Goal: Task Accomplishment & Management: Complete application form

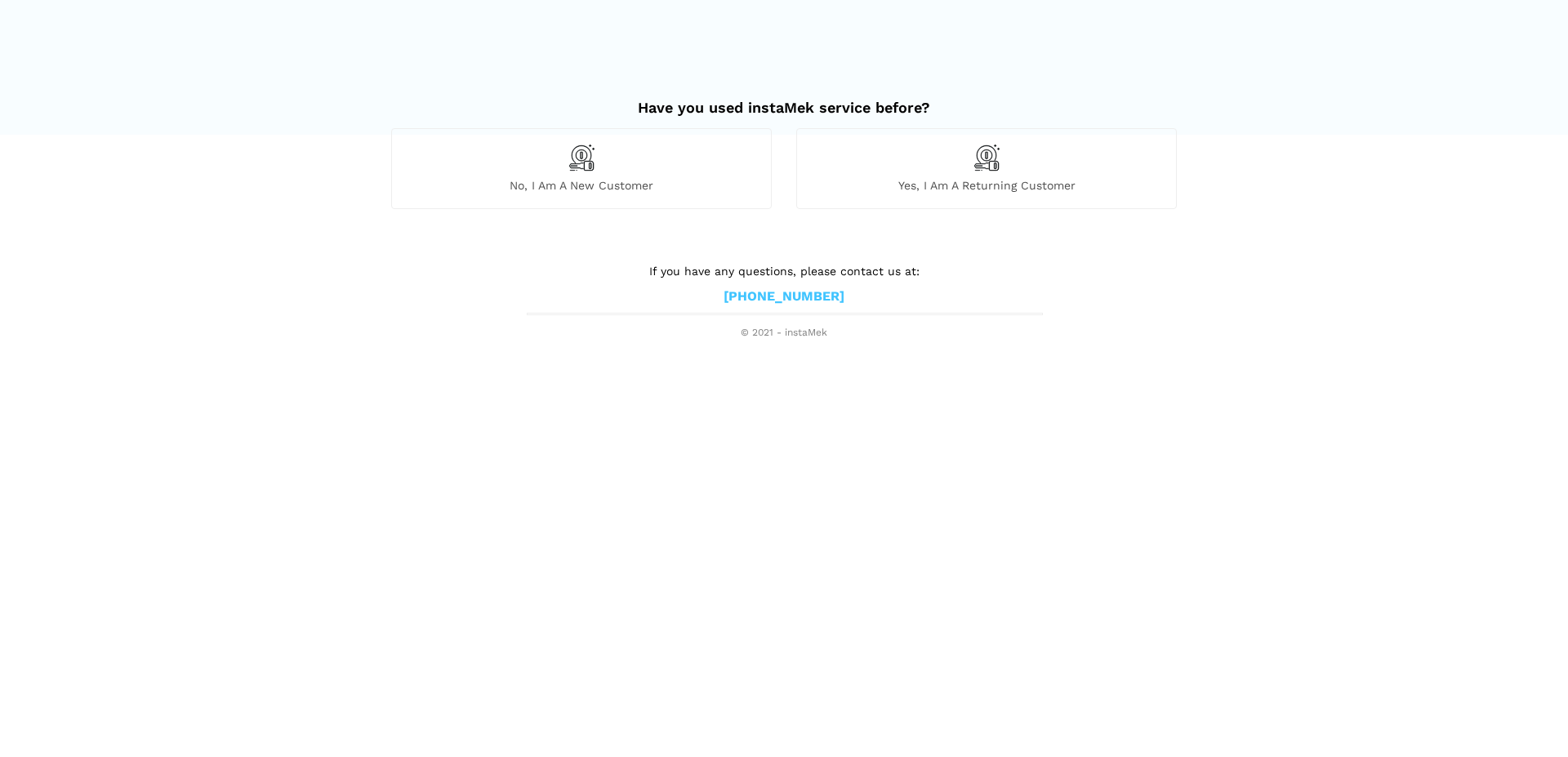
click at [610, 179] on span "No, I am a new customer" at bounding box center [581, 186] width 379 height 15
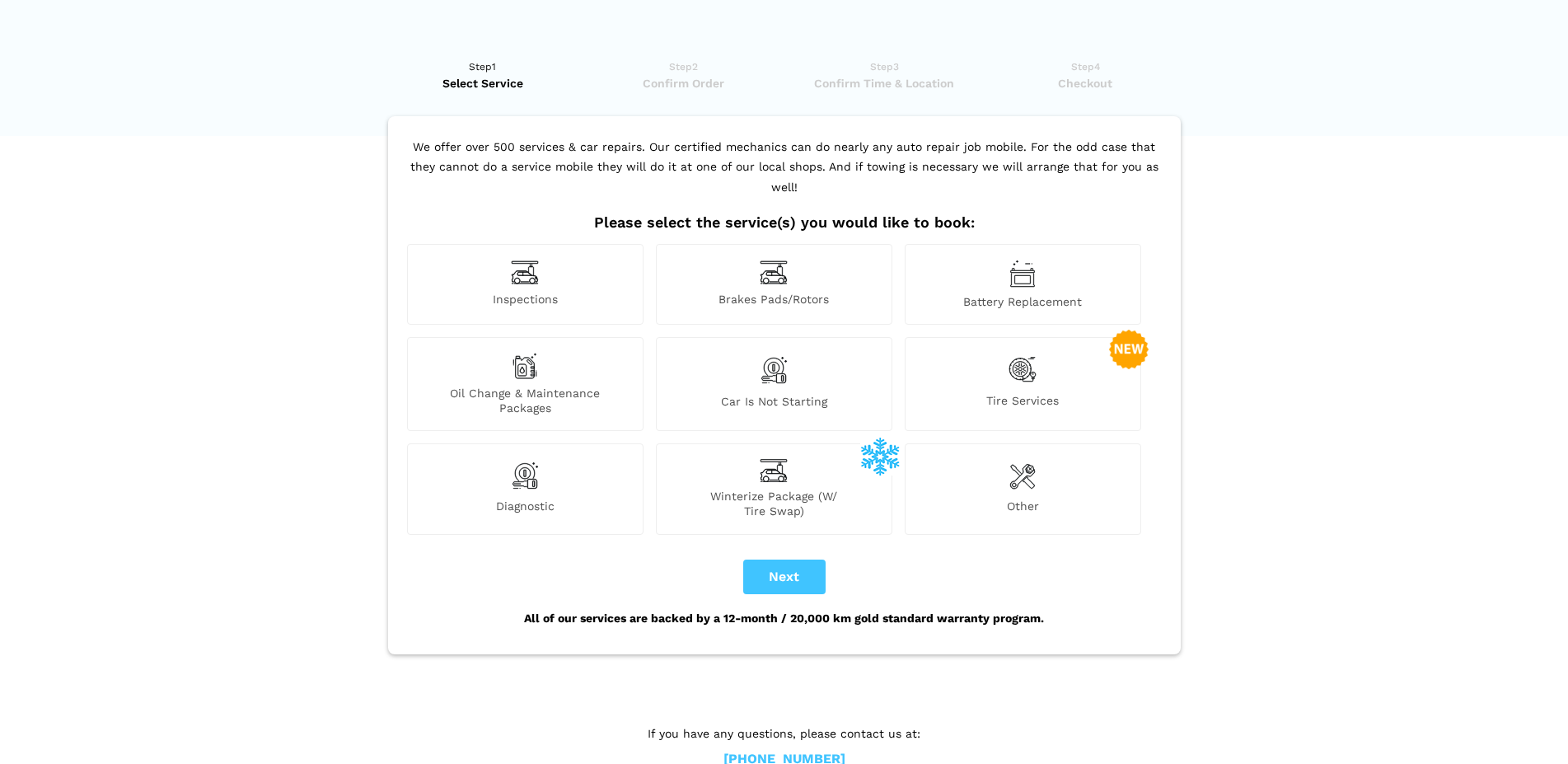
click at [785, 395] on span "Car is not starting" at bounding box center [774, 405] width 235 height 22
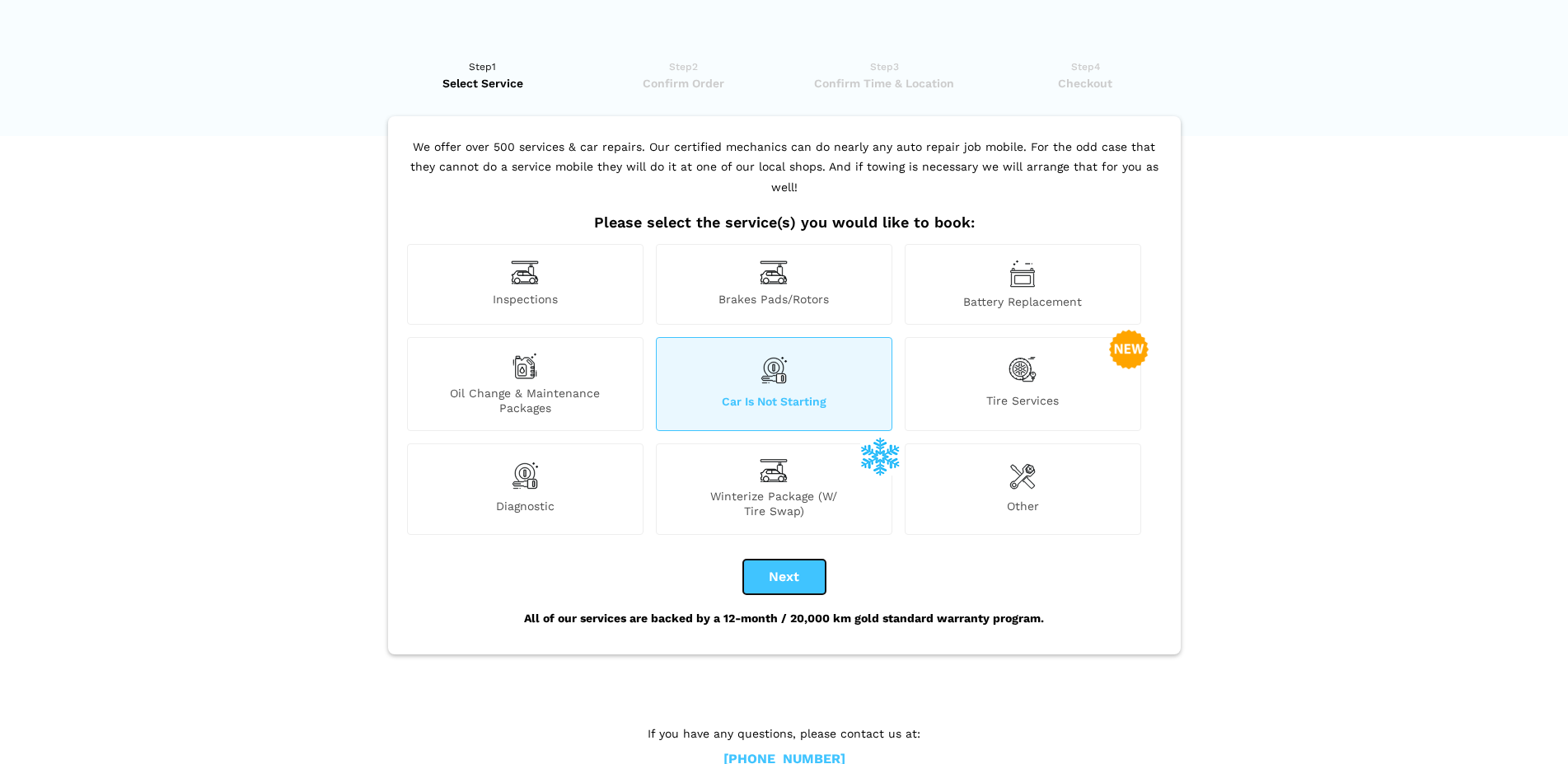
click at [792, 560] on button "Next" at bounding box center [784, 577] width 83 height 35
checkbox input "true"
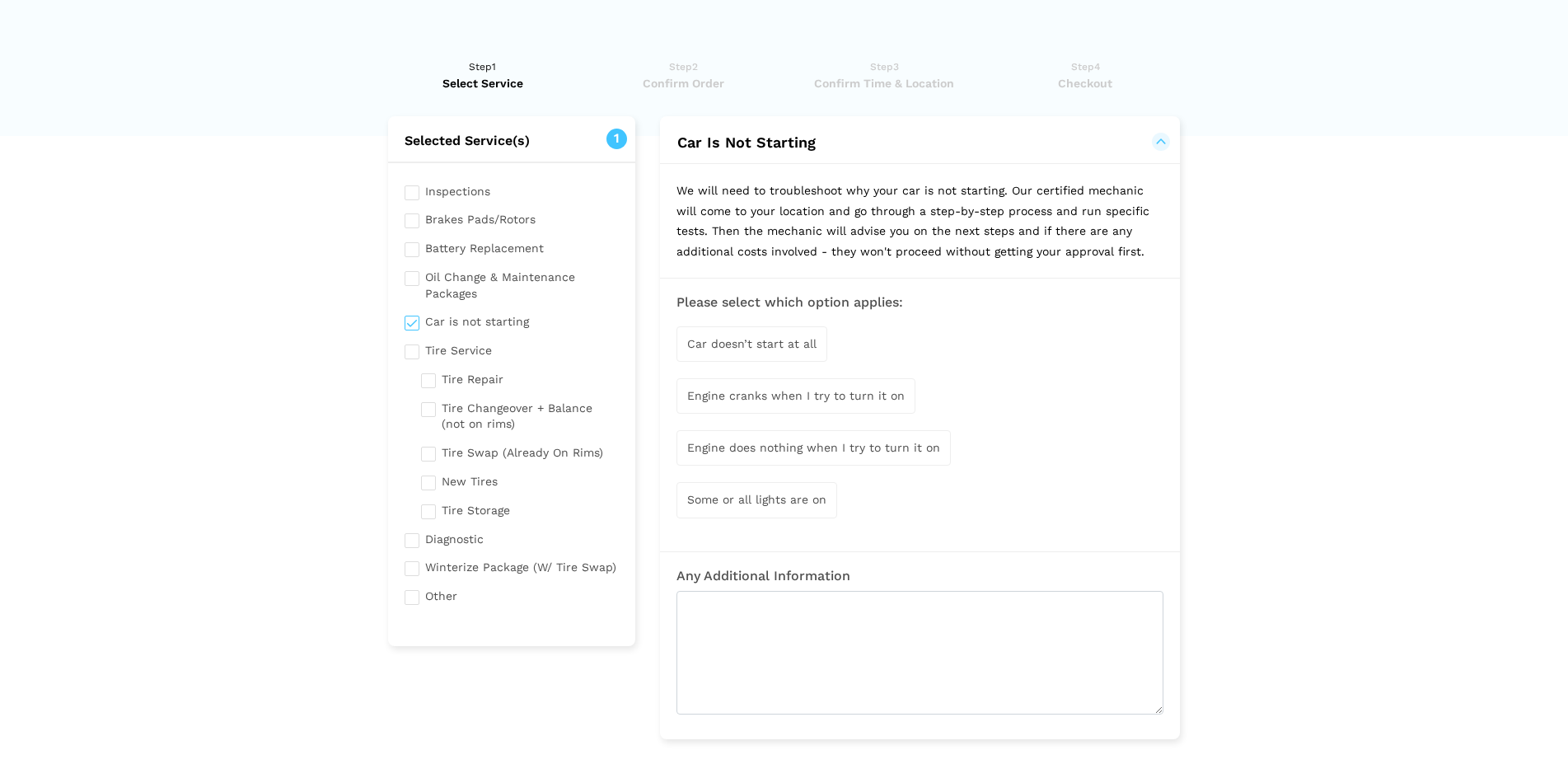
click at [754, 346] on span "Car doesn’t start at all" at bounding box center [751, 344] width 129 height 13
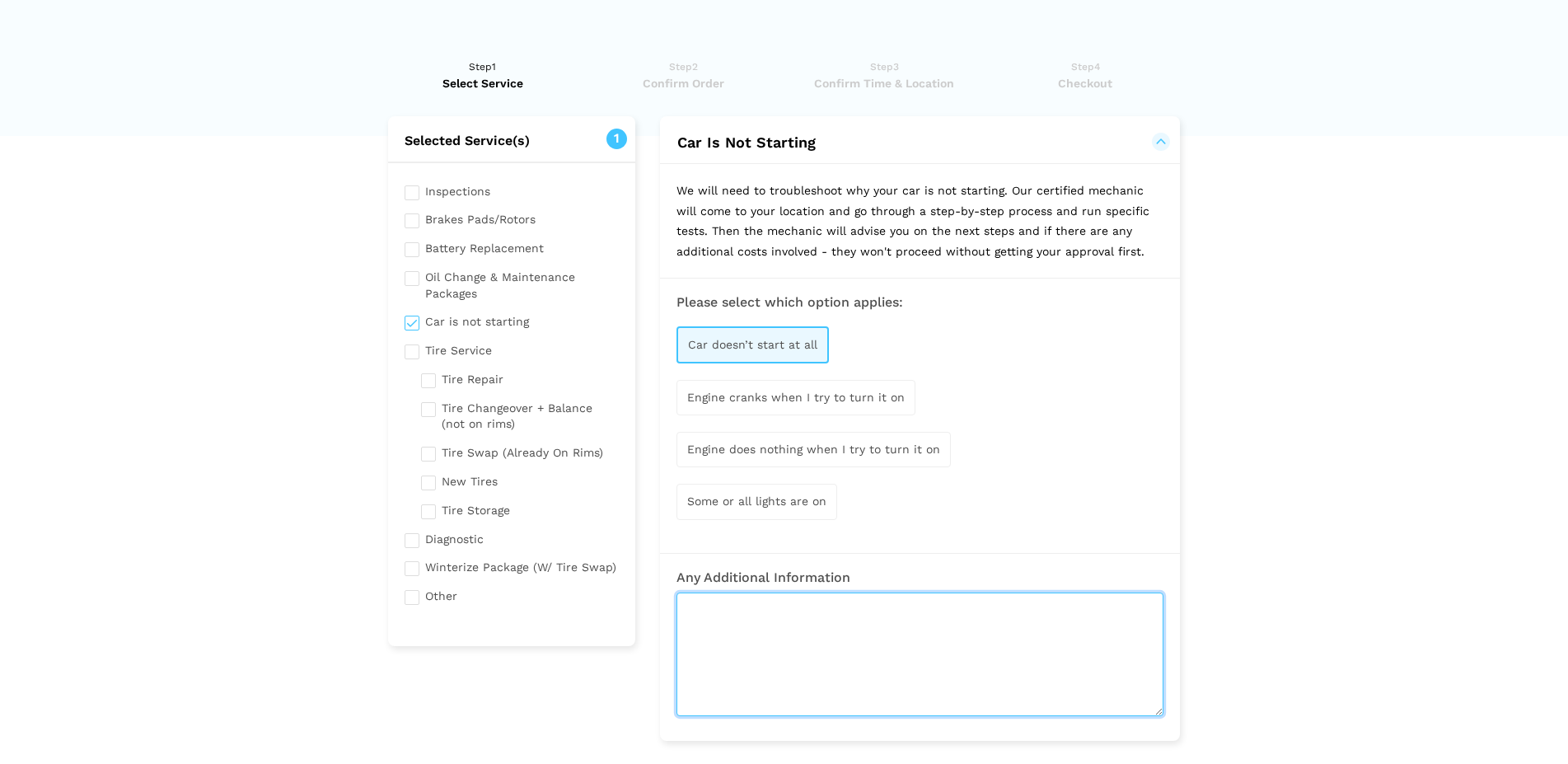
click at [835, 644] on textarea at bounding box center [920, 655] width 487 height 123
type textarea "I cant turn the key at all I think its an ignition or starter problem."
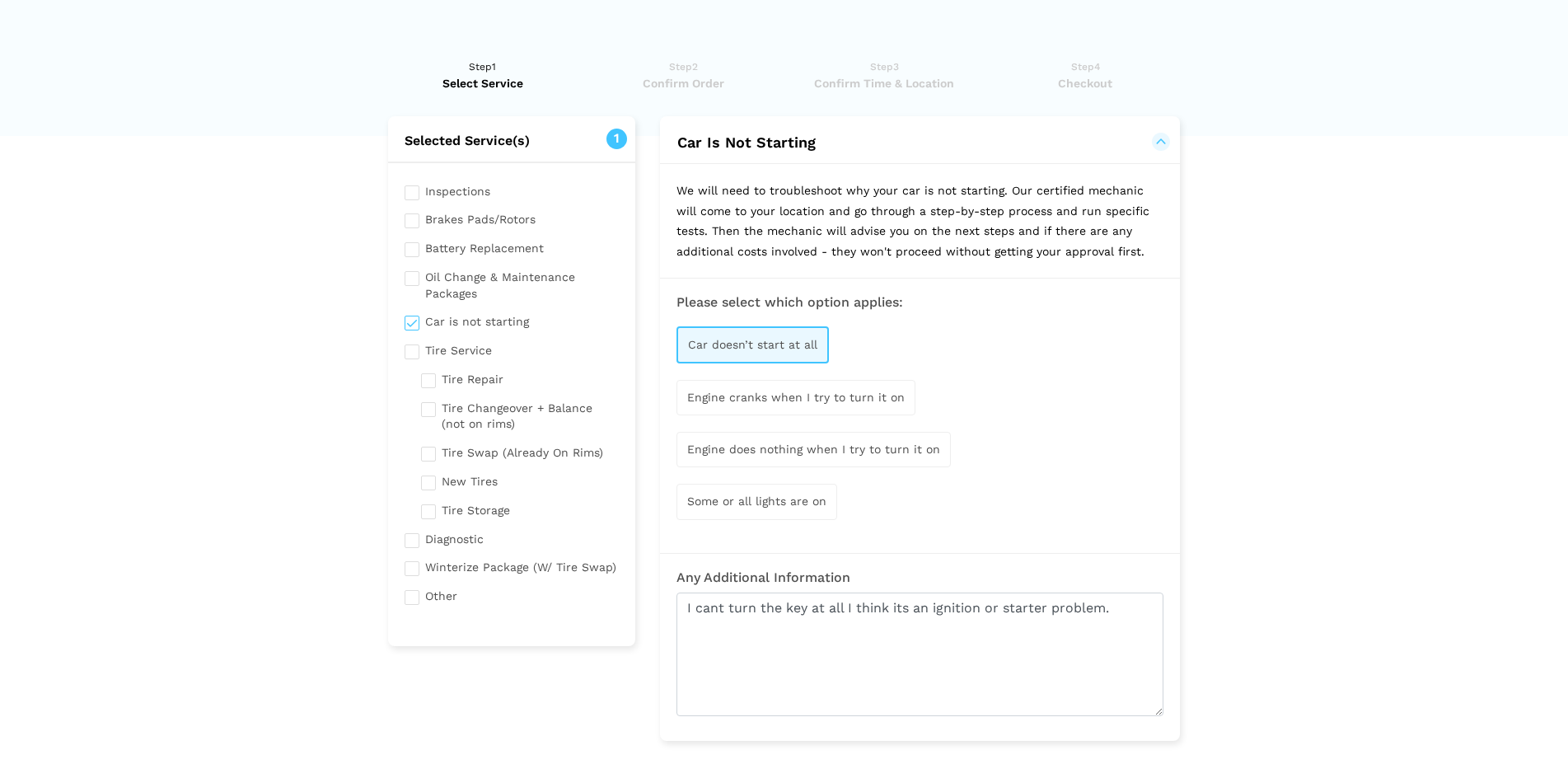
click at [408, 601] on input "checkbox" at bounding box center [512, 595] width 215 height 21
checkbox input "true"
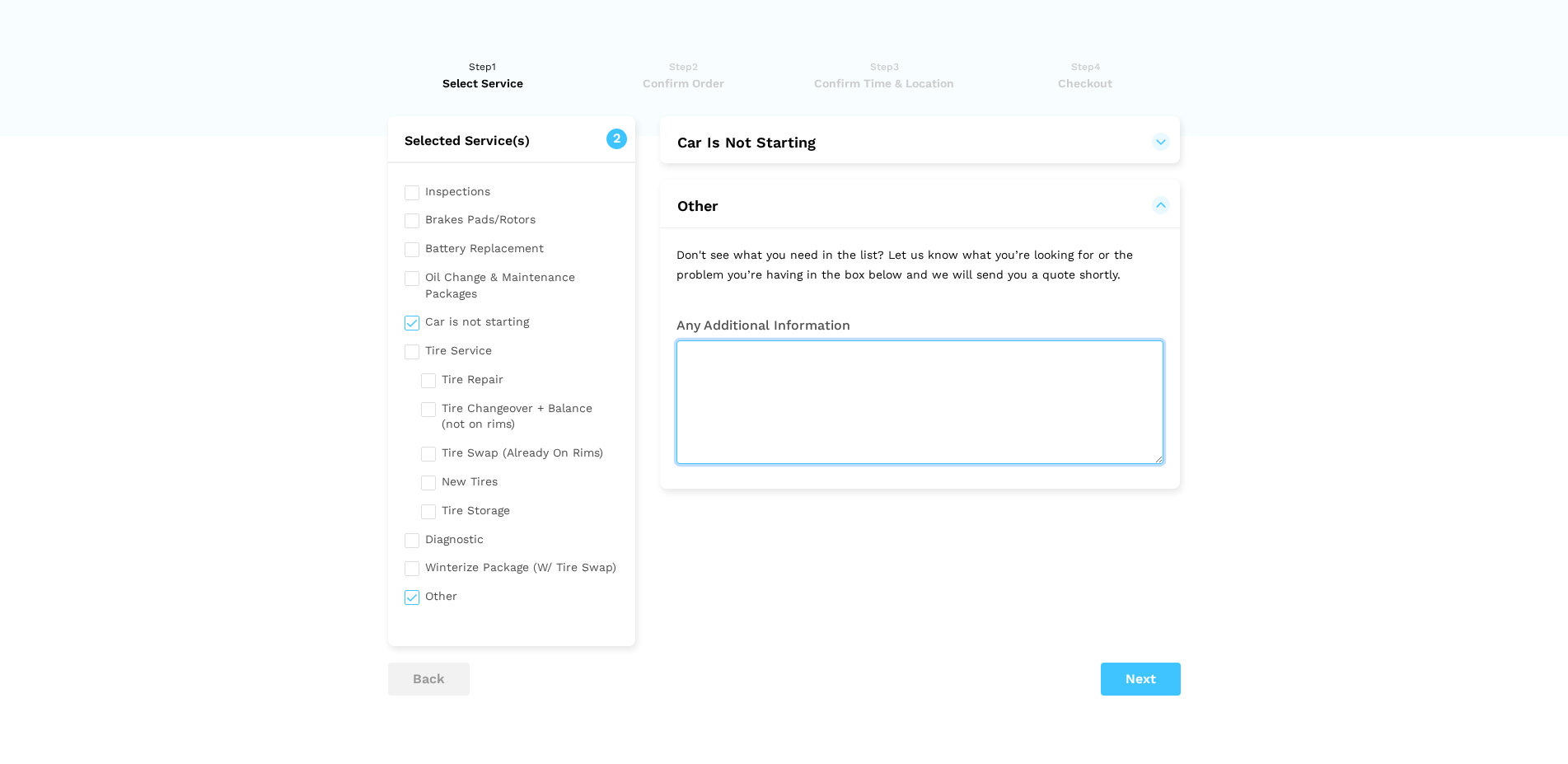
click at [799, 395] on textarea at bounding box center [920, 402] width 487 height 123
type textarea "Cant turn the key at all"
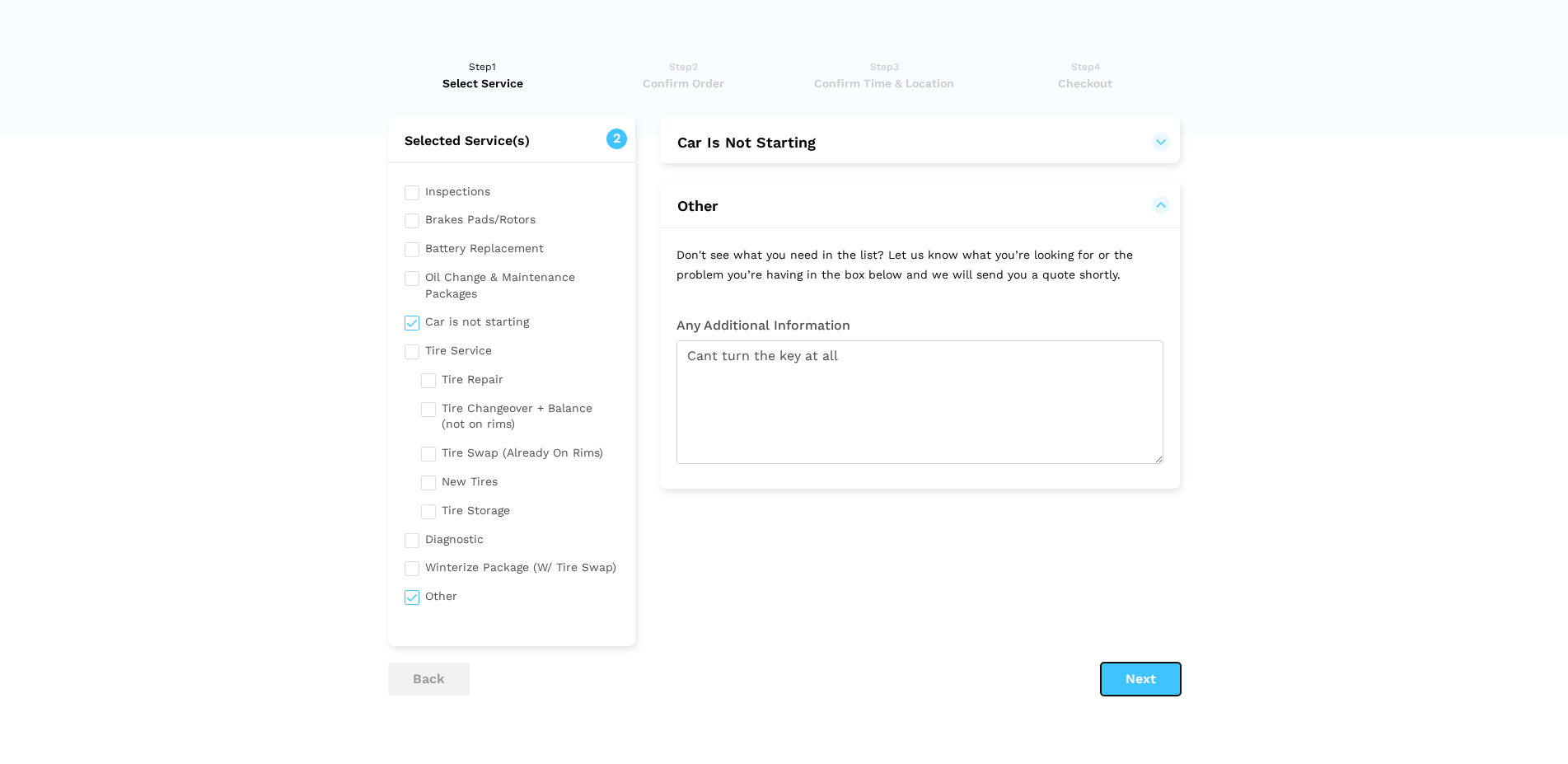
click at [1154, 683] on button "Next" at bounding box center [1141, 680] width 80 height 33
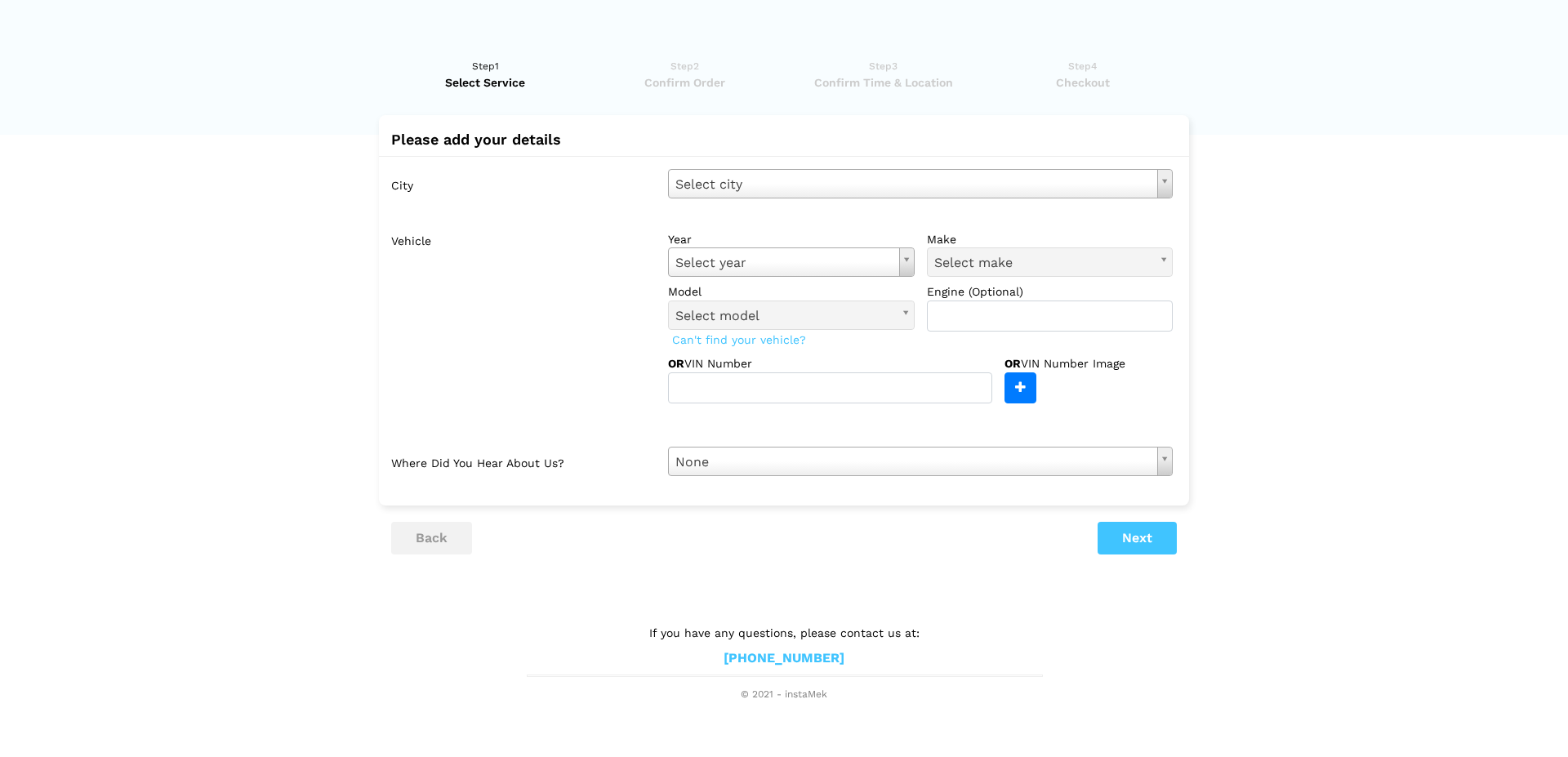
click at [828, 199] on div "City Select city Select city [GEOGRAPHIC_DATA]- [GEOGRAPHIC_DATA] - [GEOGRAPHIC…" at bounding box center [784, 322] width 810 height 333
click at [838, 170] on body "Have you used instaMek service before? No, I am a new customer Yes, I am a retu…" at bounding box center [784, 351] width 1568 height 702
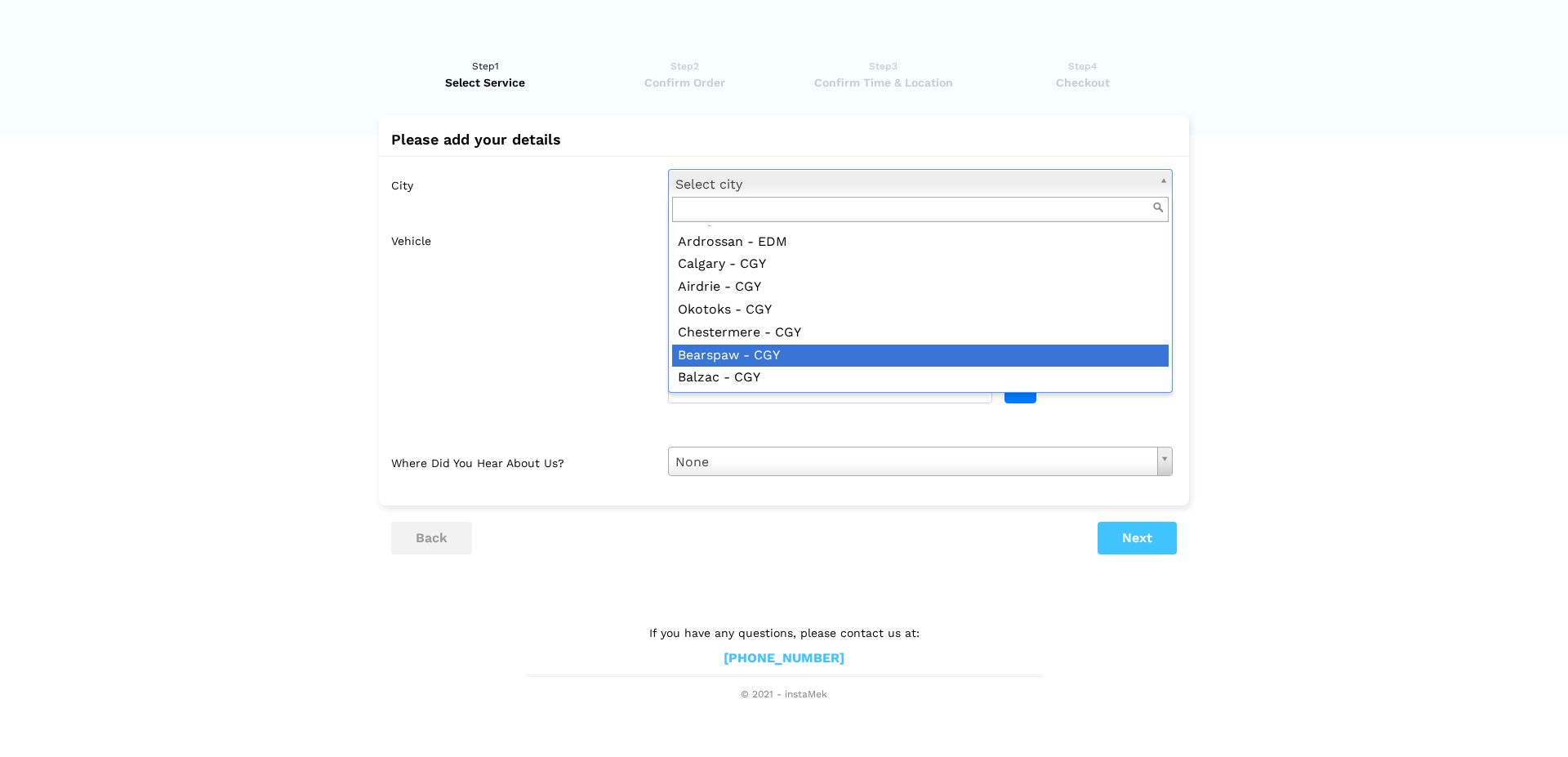
scroll to position [186, 0]
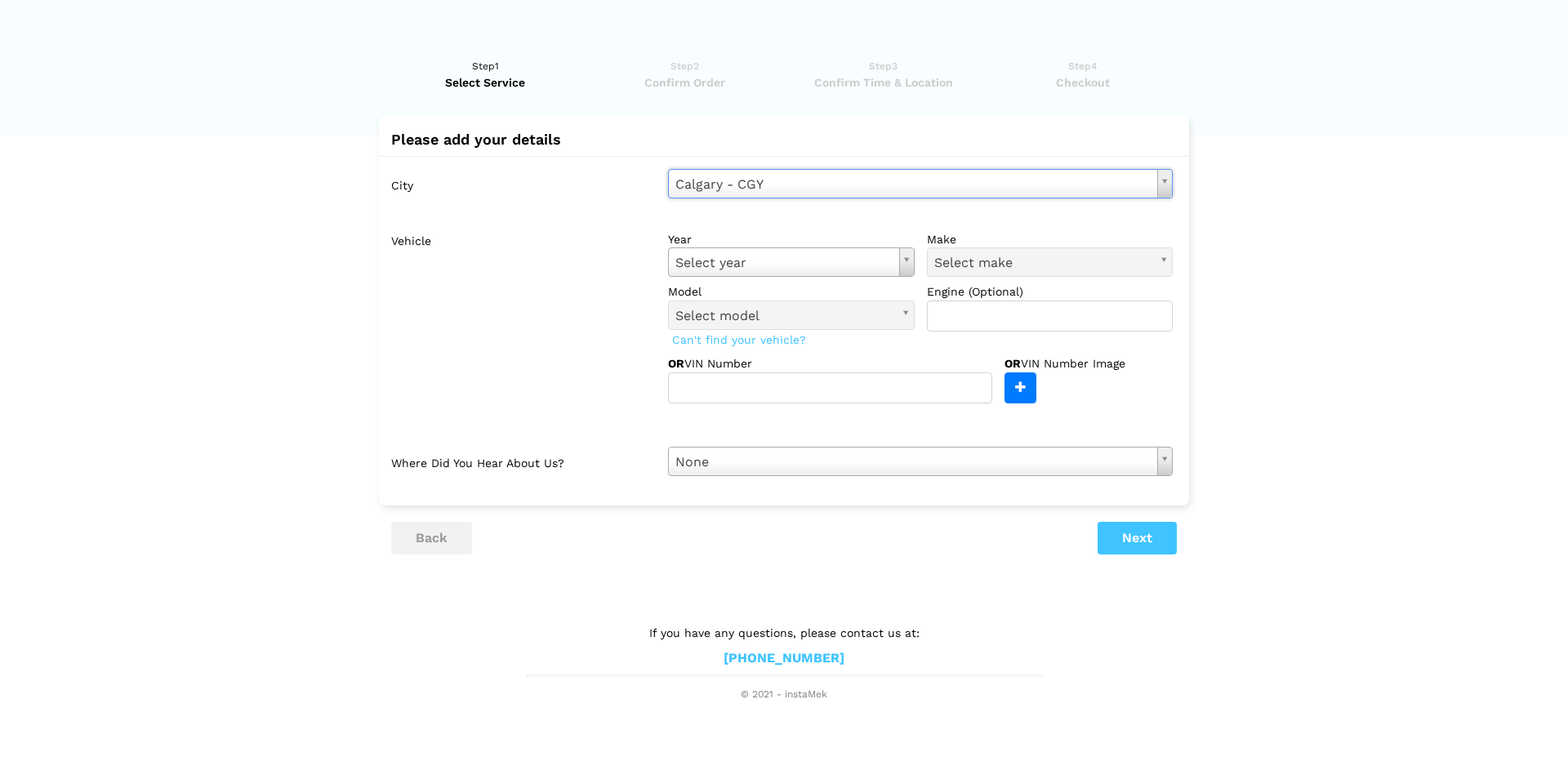
click at [873, 279] on div "year Select year Select year [DATE] 2025 2024 2023 2022 2021 2020 2019 2018 201…" at bounding box center [920, 282] width 505 height 102
click at [867, 271] on body "Have you used instaMek service before? No, I am a new customer Yes, I am a retu…" at bounding box center [784, 351] width 1568 height 702
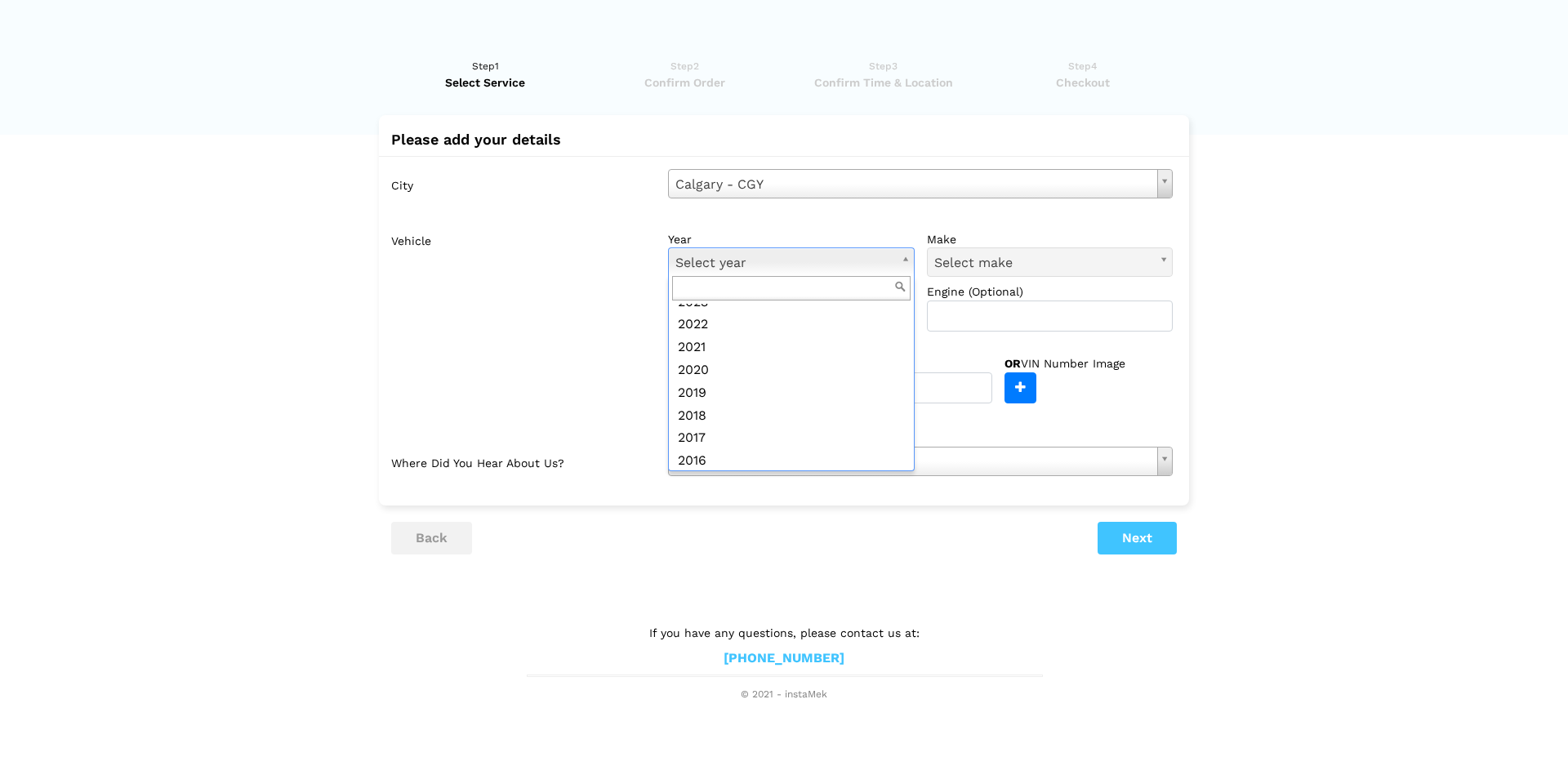
scroll to position [279, 0]
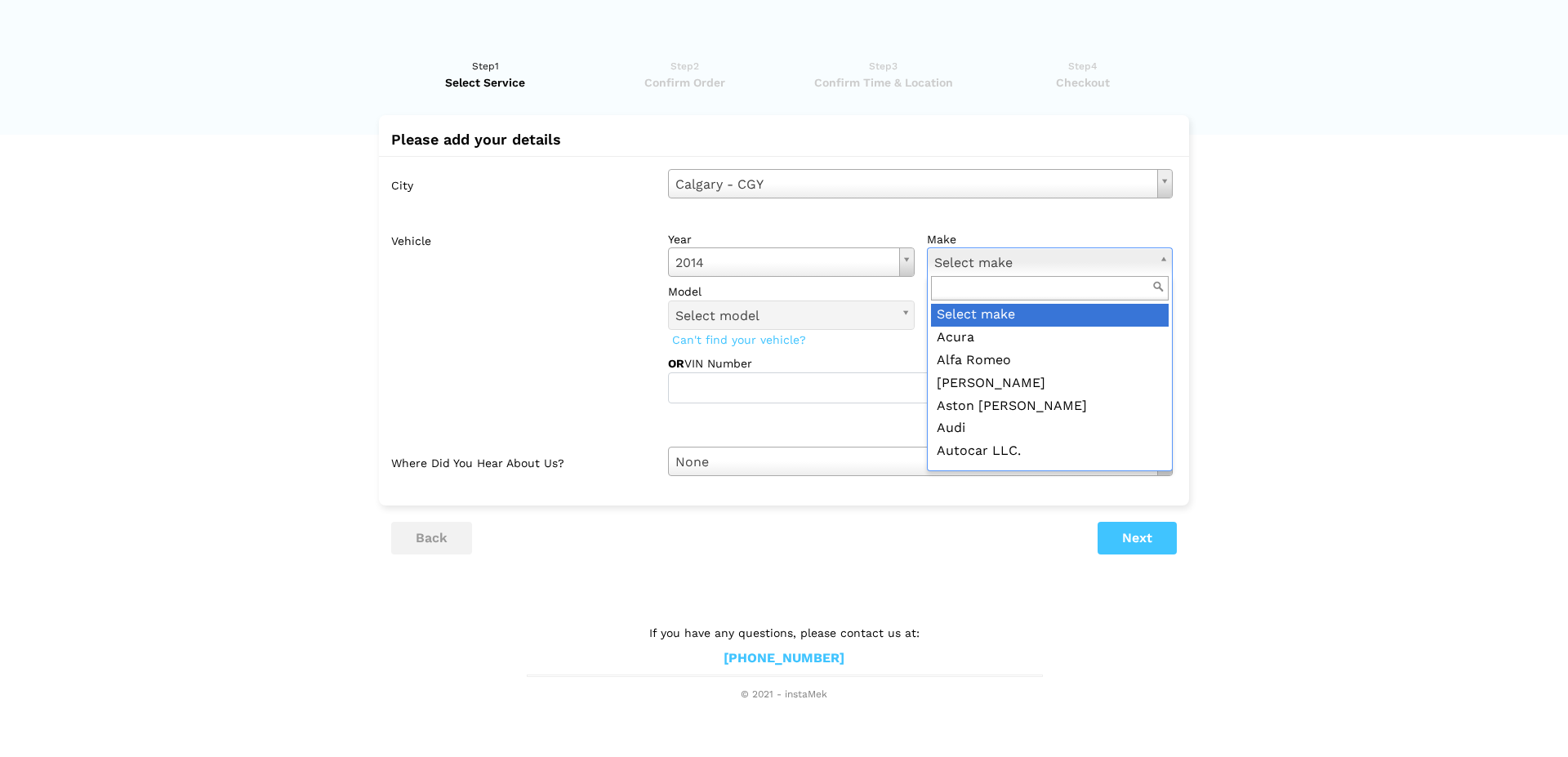
click at [1009, 271] on body "Have you used instaMek service before? No, I am a new customer Yes, I am a retu…" at bounding box center [784, 351] width 1568 height 702
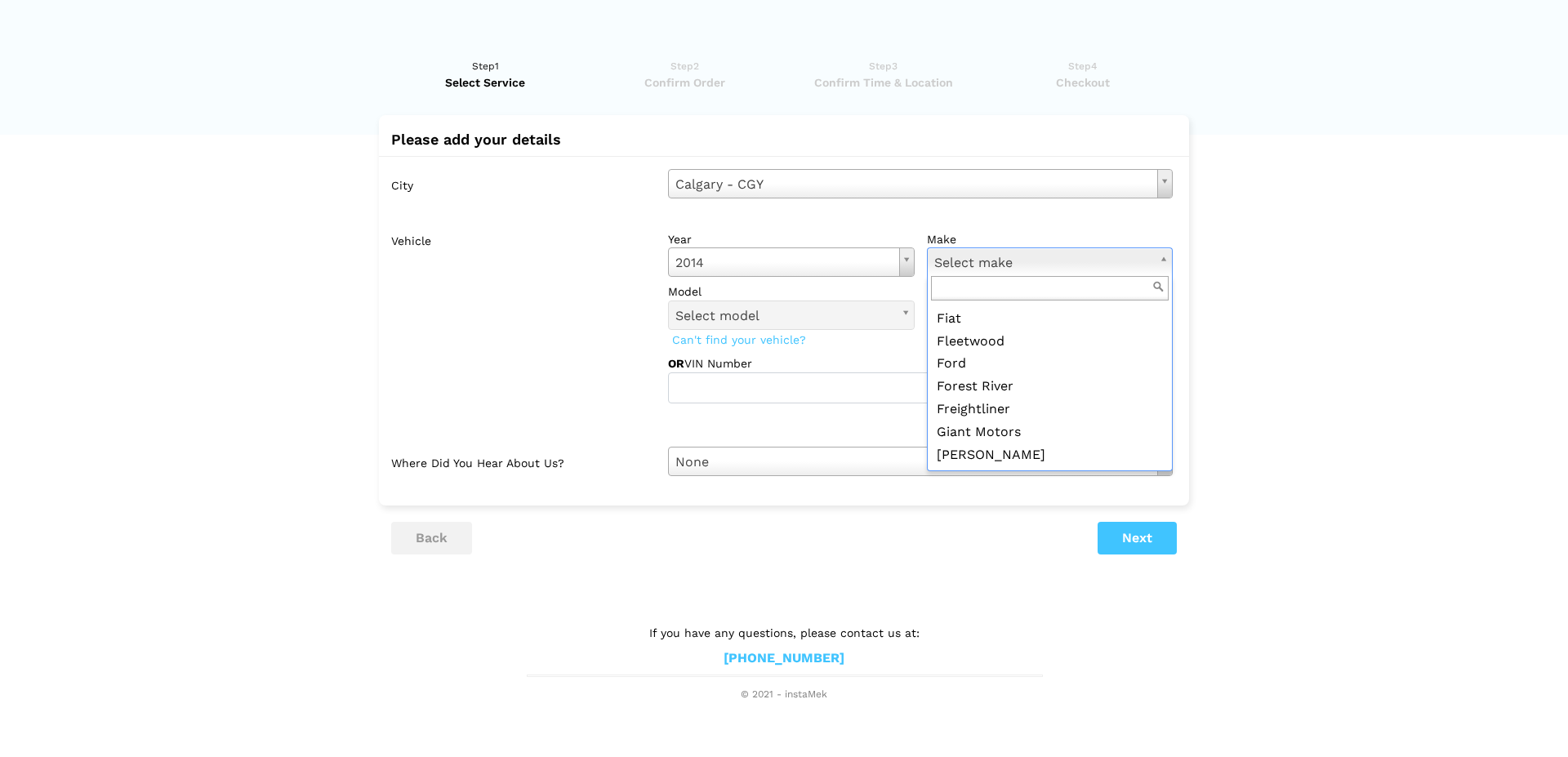
scroll to position [745, 0]
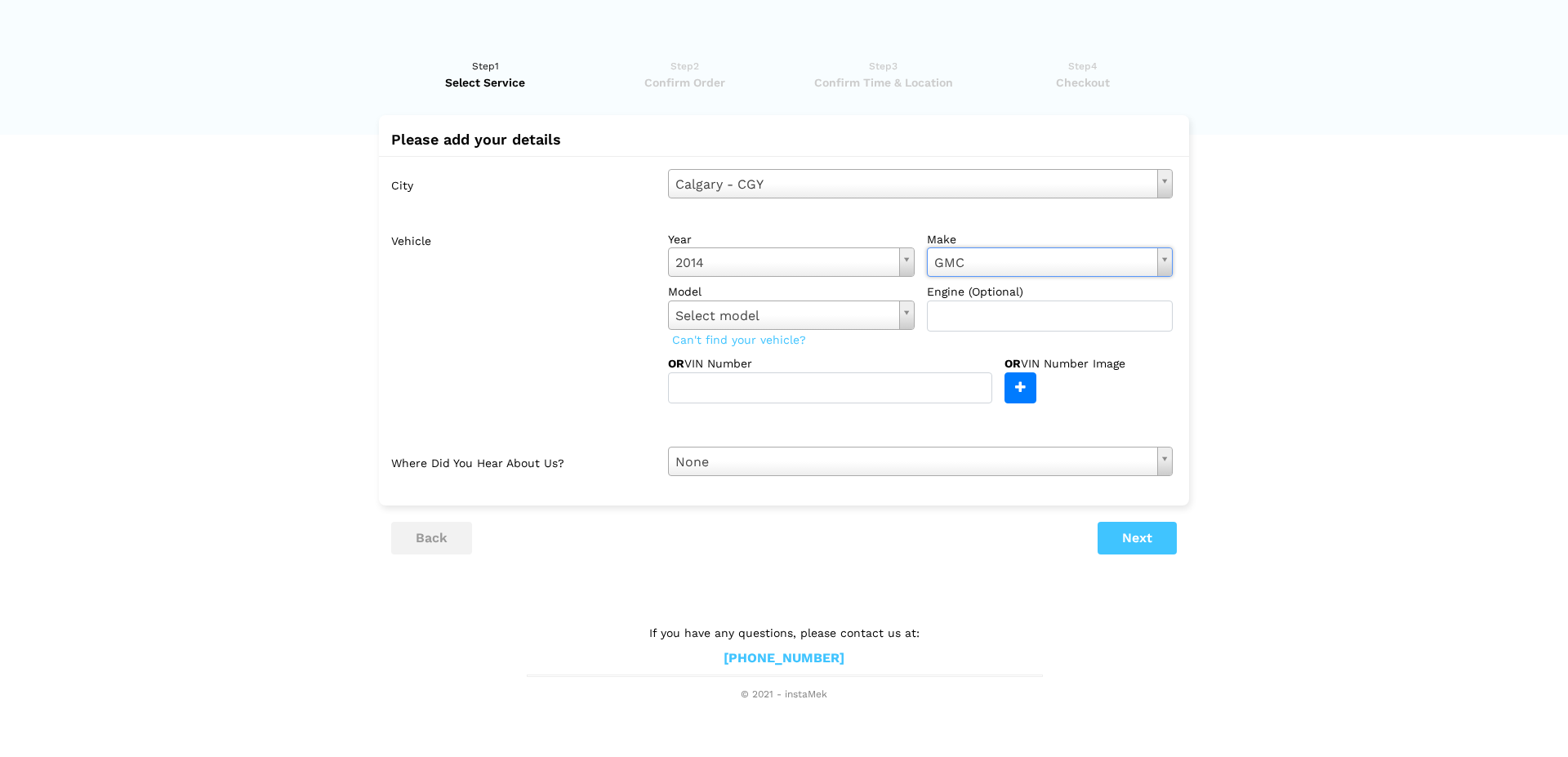
click at [866, 316] on body "Have you used instaMek service before? No, I am a new customer Yes, I am a retu…" at bounding box center [784, 351] width 1568 height 702
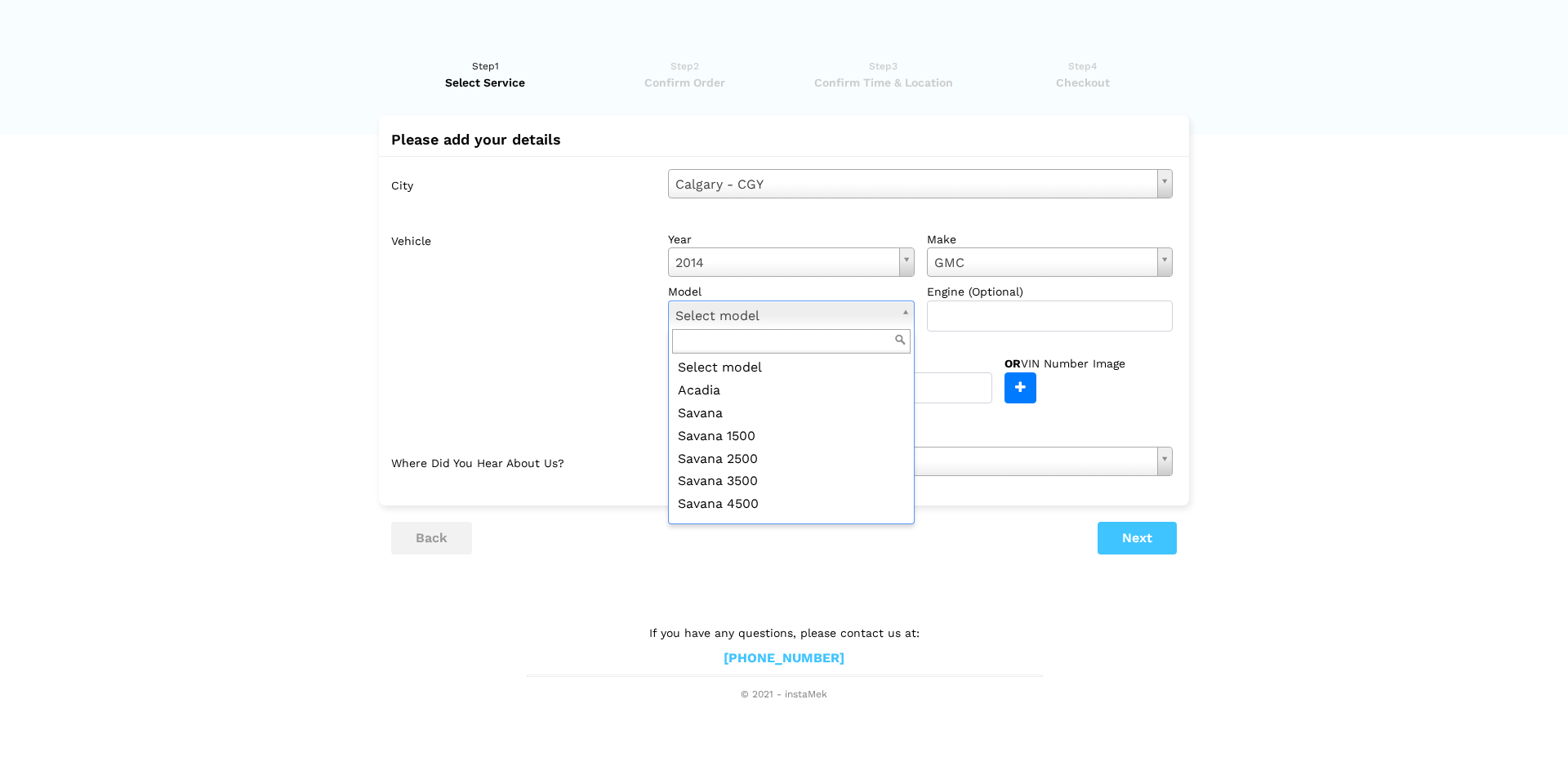
scroll to position [93, 0]
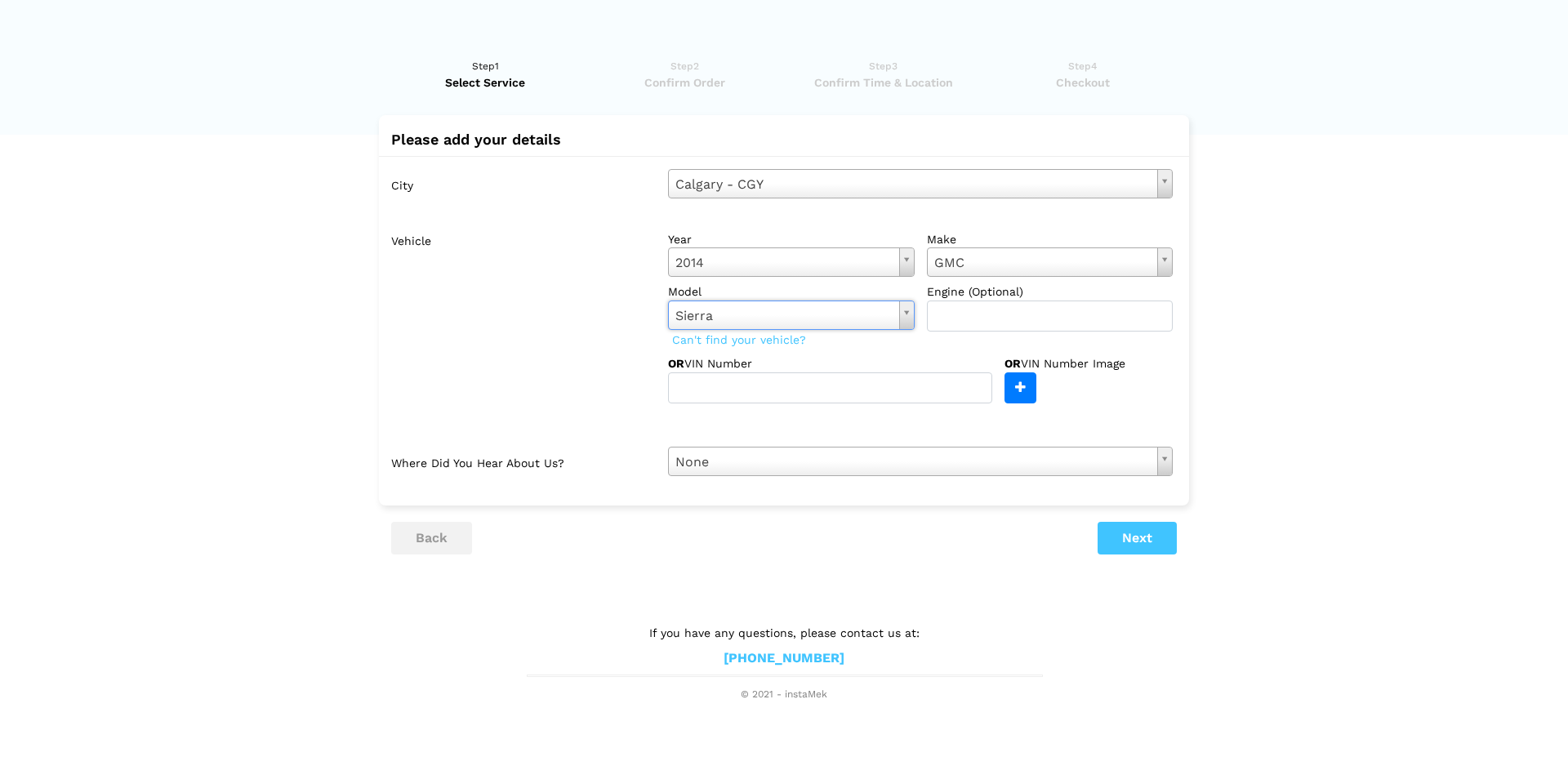
click at [804, 464] on body "Have you used instaMek service before? No, I am a new customer Yes, I am a retu…" at bounding box center [784, 351] width 1568 height 702
click at [1016, 314] on input "text" at bounding box center [1050, 317] width 247 height 31
type input "4.3L"
click at [885, 392] on input "text" at bounding box center [830, 388] width 324 height 31
click at [1145, 541] on button "Next" at bounding box center [1138, 539] width 79 height 33
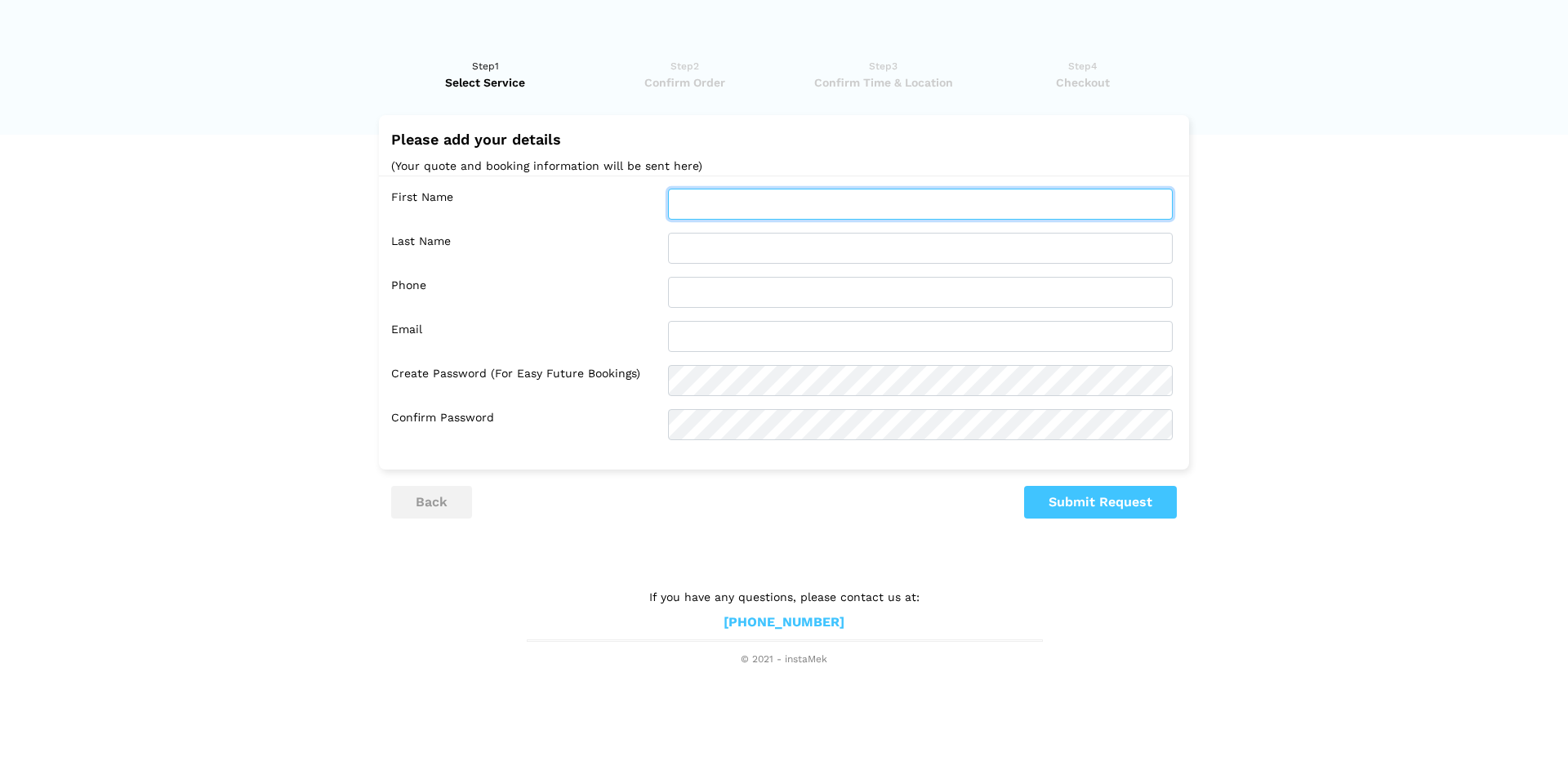
click at [733, 209] on input "text" at bounding box center [920, 204] width 505 height 31
type input "m"
type input "[PERSON_NAME]"
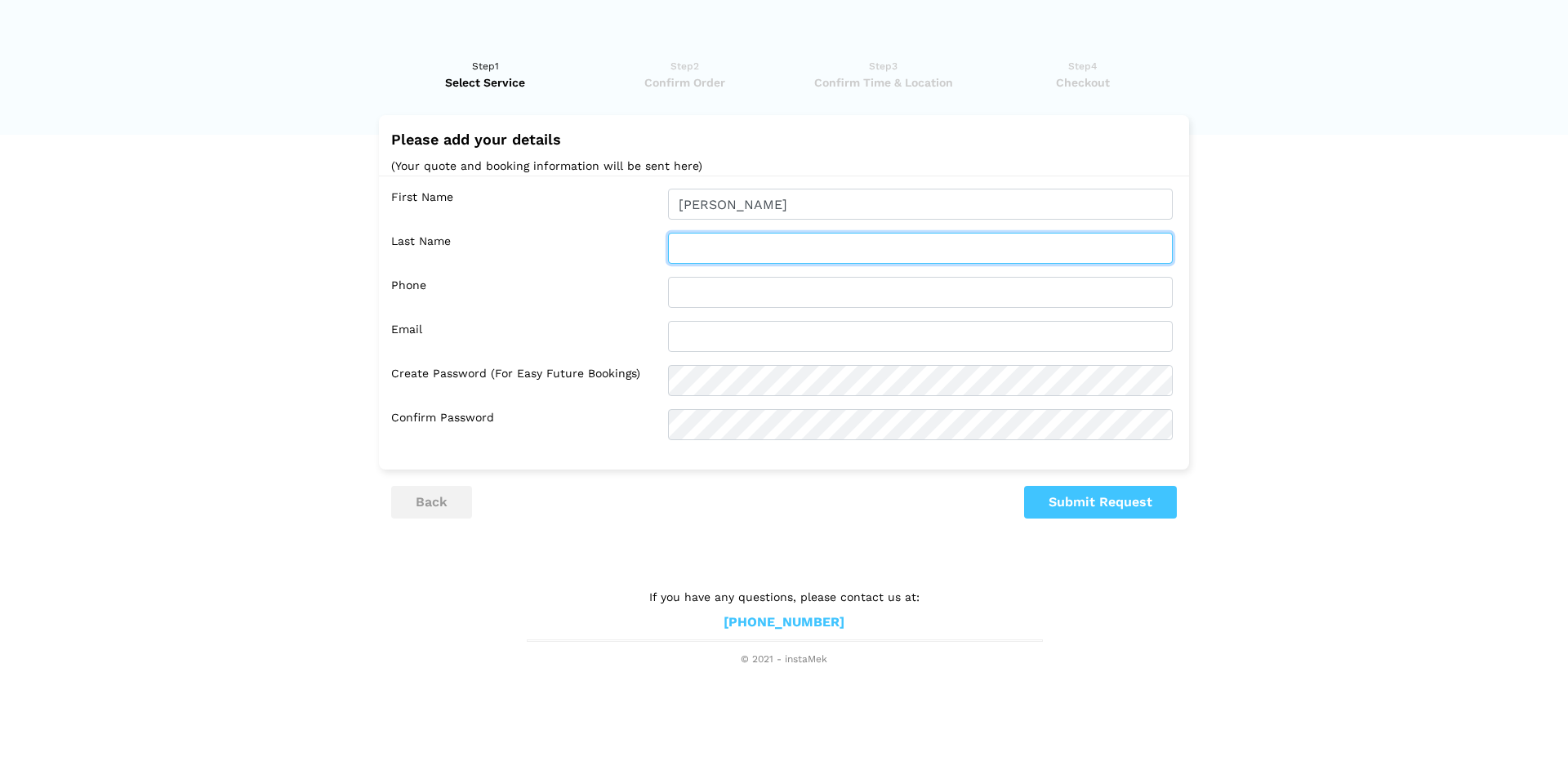
click at [735, 257] on input "text" at bounding box center [920, 249] width 505 height 31
type input "Luck"
click at [777, 308] on div "First Name [PERSON_NAME] Last Name Luck Phone Email" at bounding box center [784, 315] width 810 height 278
click at [796, 276] on div "First Name [PERSON_NAME] Last Name Luck Phone Email" at bounding box center [784, 315] width 810 height 278
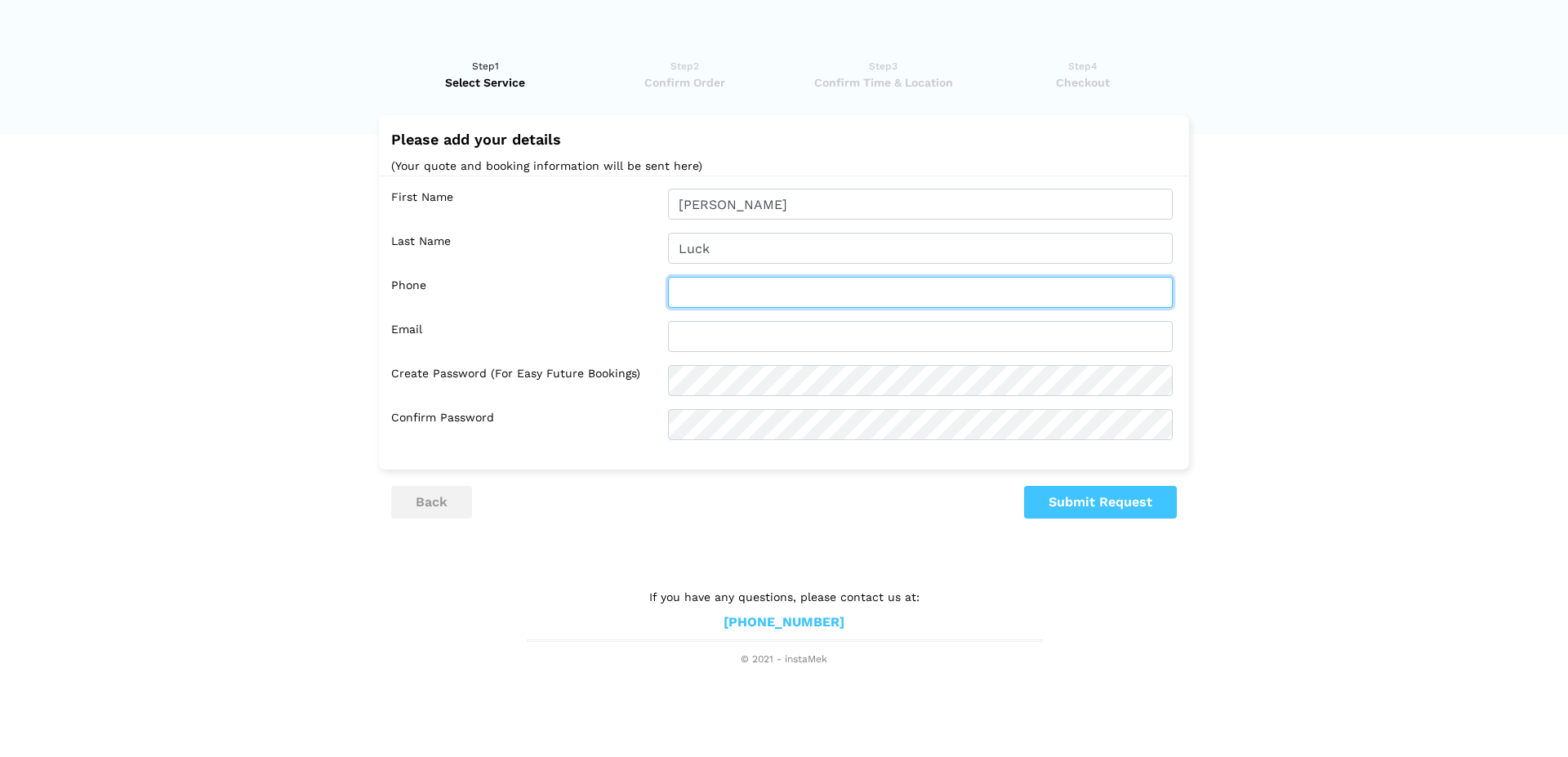
click at [725, 282] on input "text" at bounding box center [920, 293] width 505 height 31
type input "5877321888"
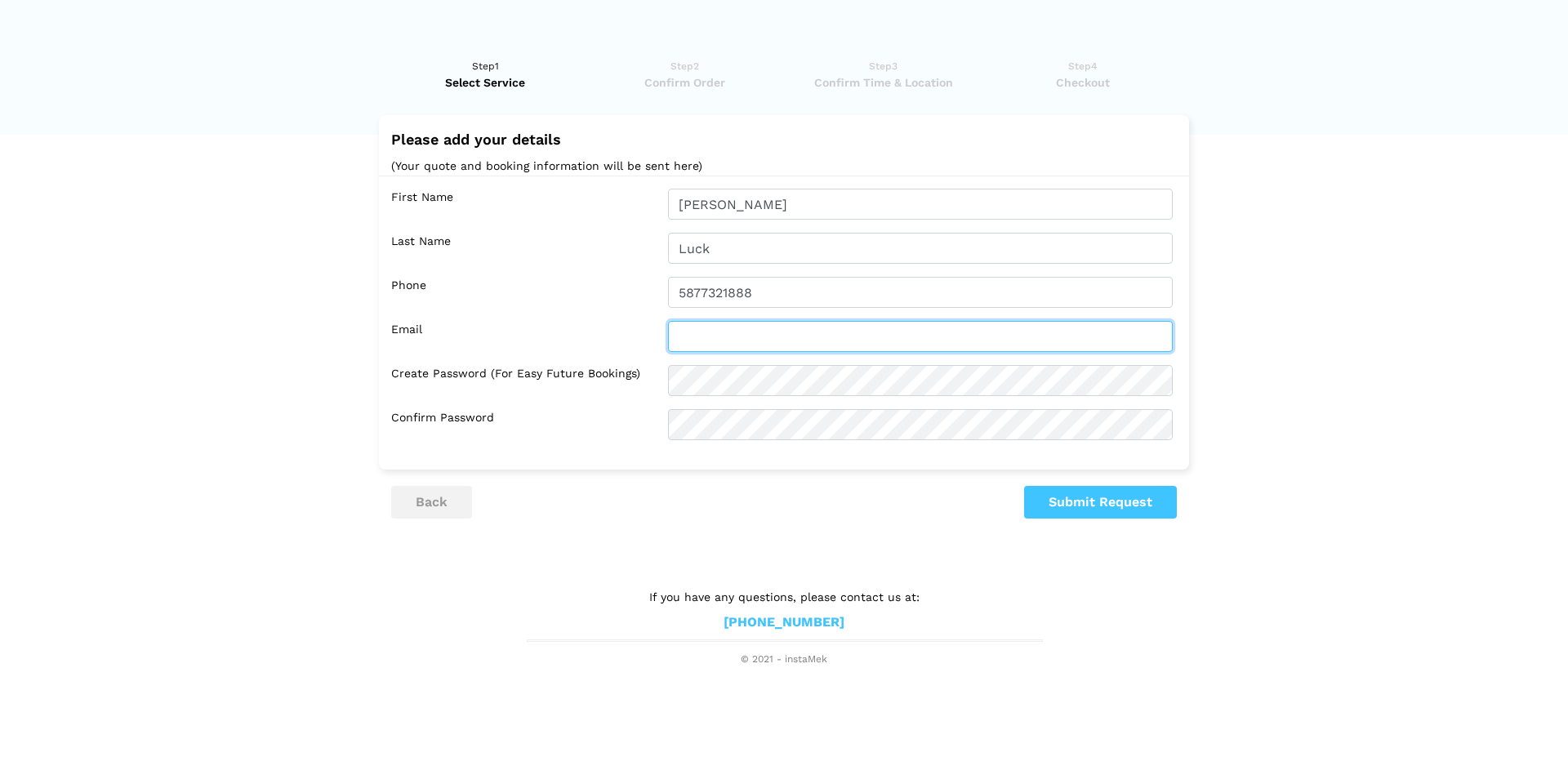
click at [710, 333] on input "text" at bounding box center [920, 336] width 505 height 31
type input "[EMAIL_ADDRESS][DOMAIN_NAME]"
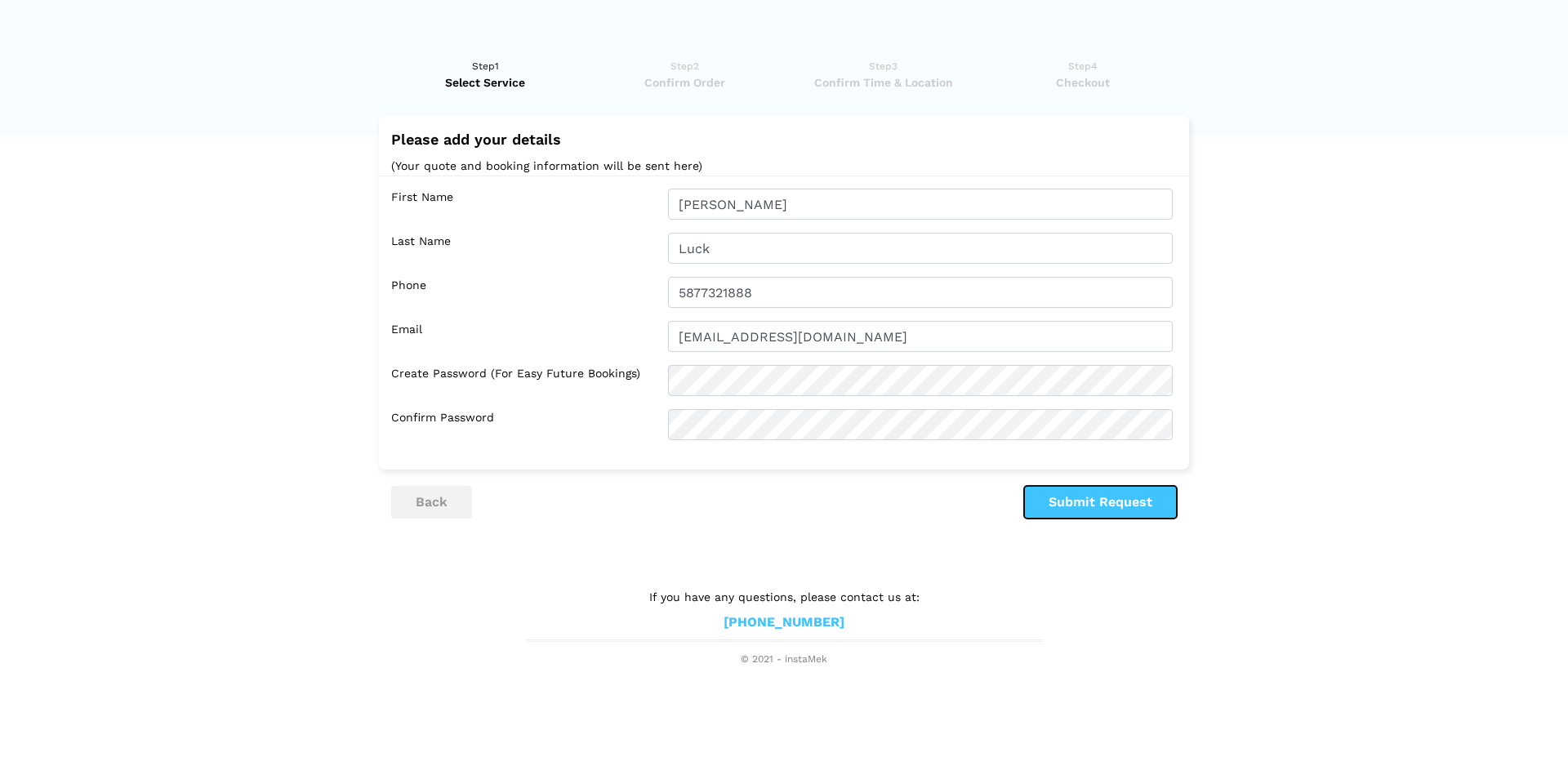
click at [1102, 511] on button "Submit Request" at bounding box center [1100, 502] width 153 height 33
